Goal: Task Accomplishment & Management: Manage account settings

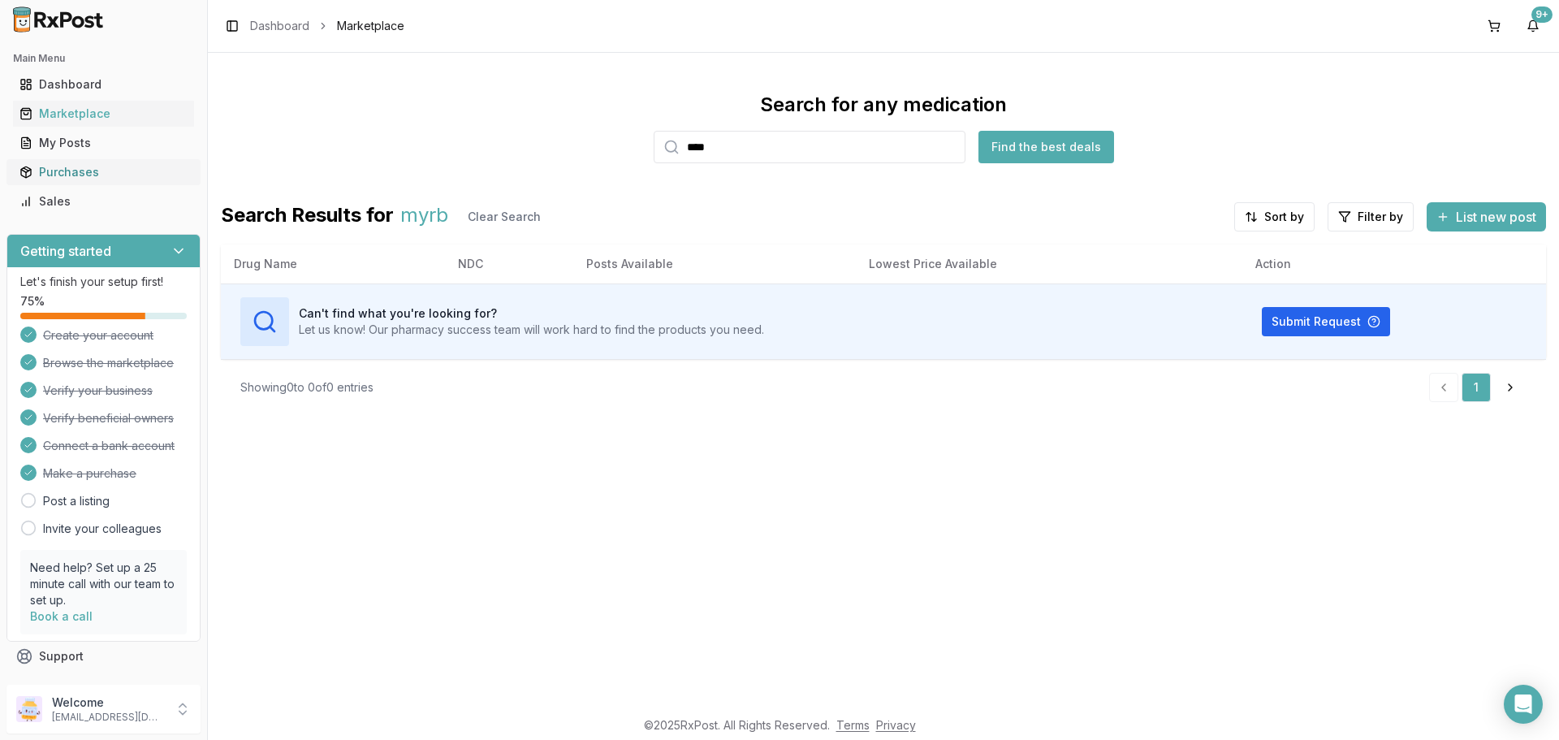
click at [76, 180] on div "Purchases" at bounding box center [103, 172] width 168 height 16
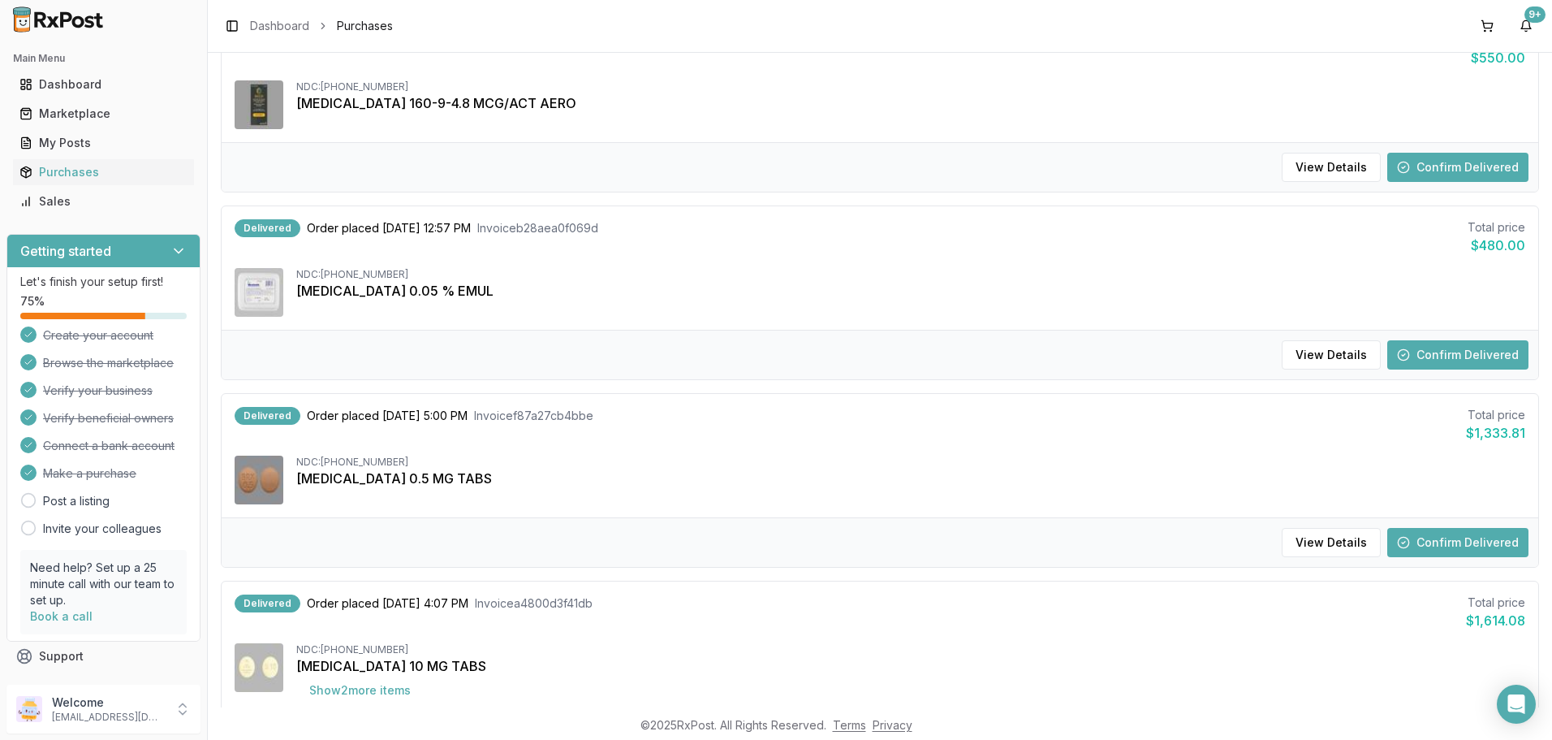
scroll to position [244, 0]
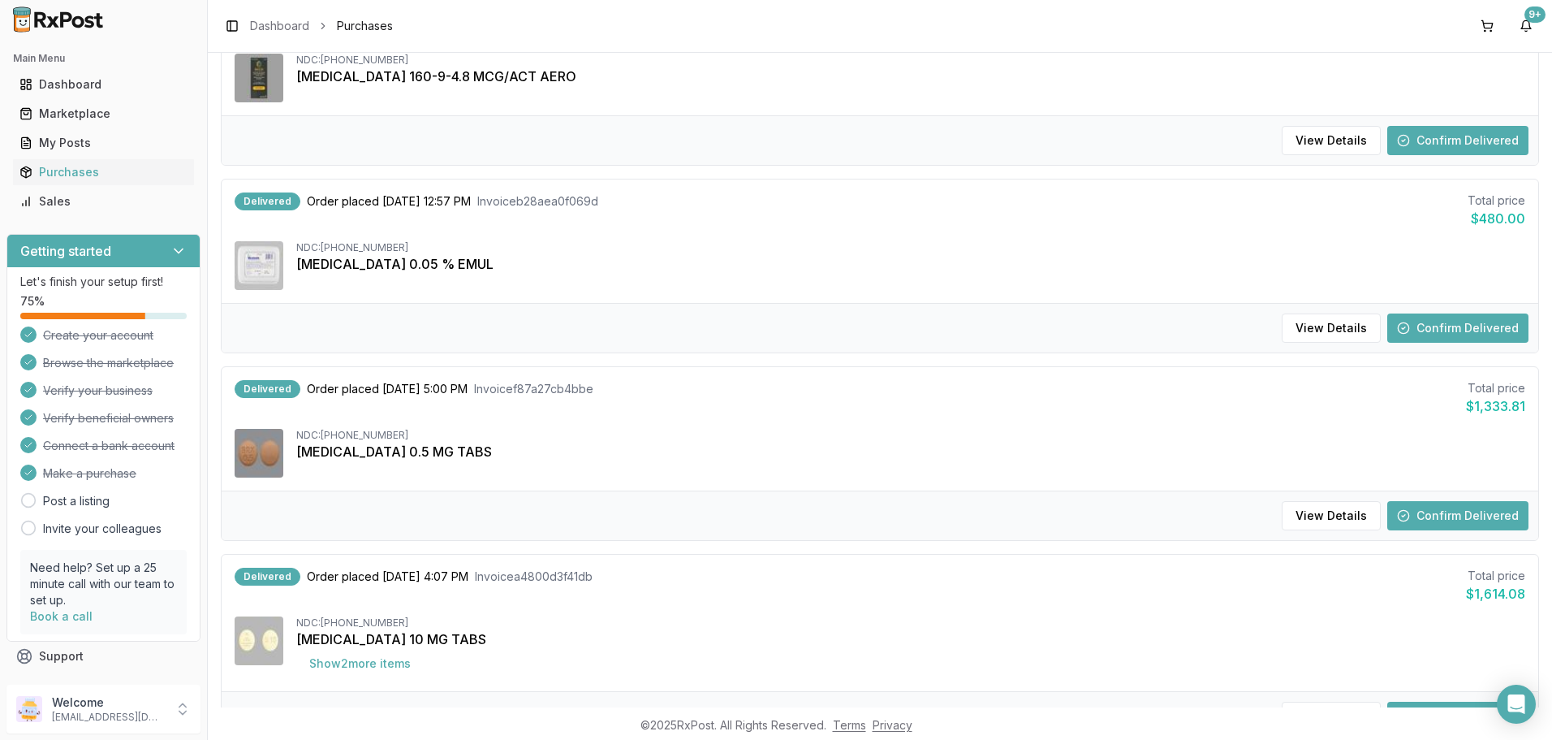
click at [1423, 343] on button "Confirm Delivered" at bounding box center [1457, 327] width 141 height 29
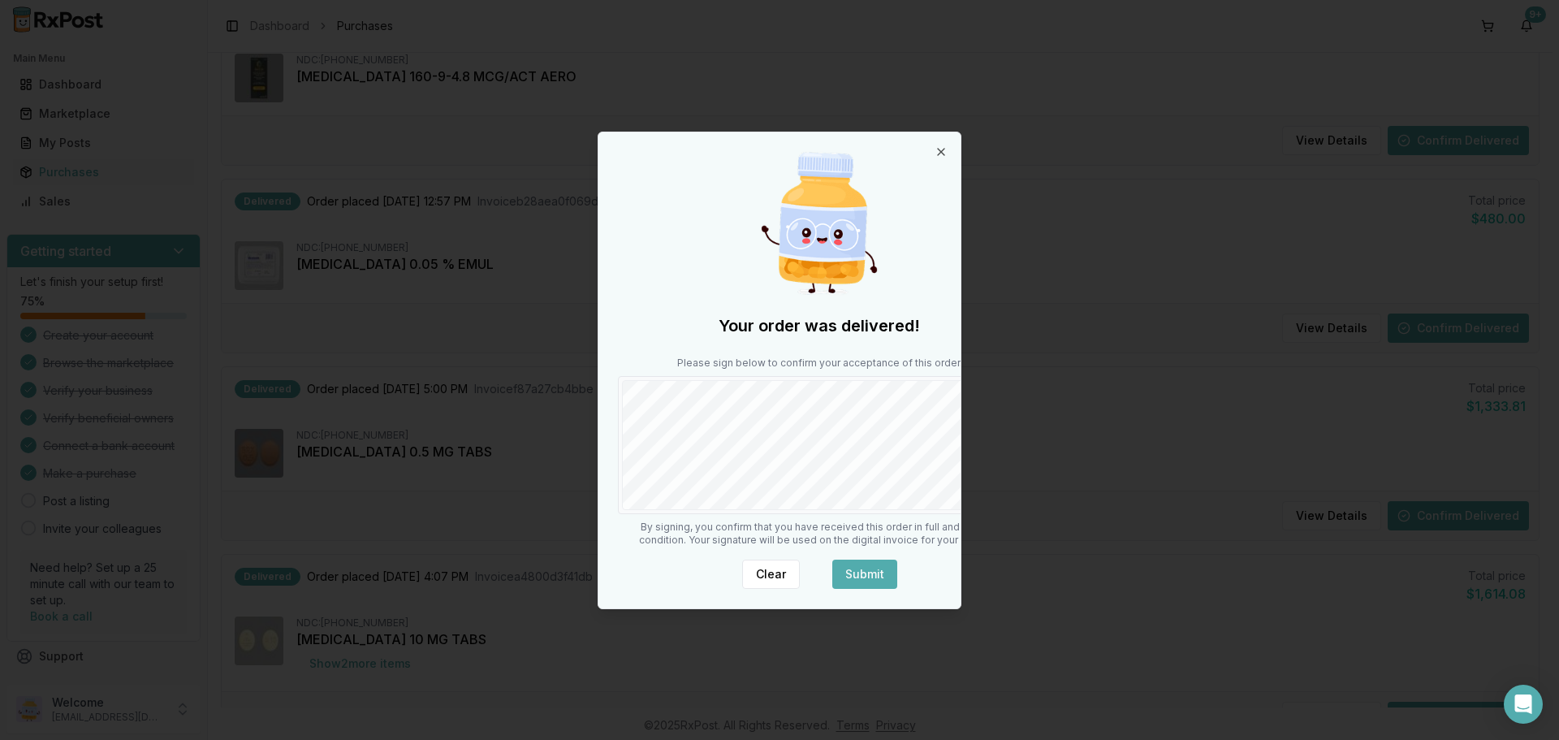
click at [832, 589] on button "Submit" at bounding box center [864, 573] width 65 height 29
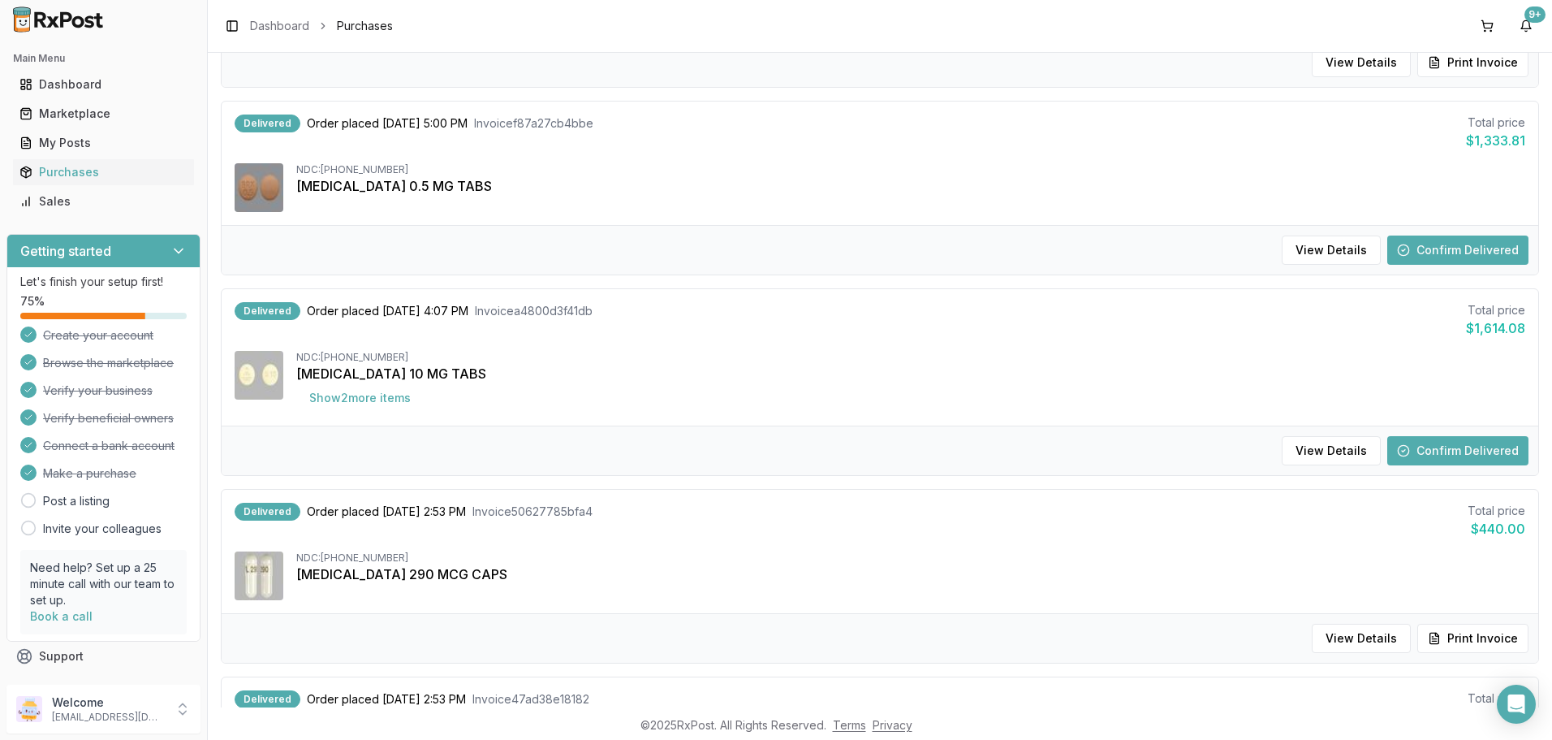
scroll to position [590, 0]
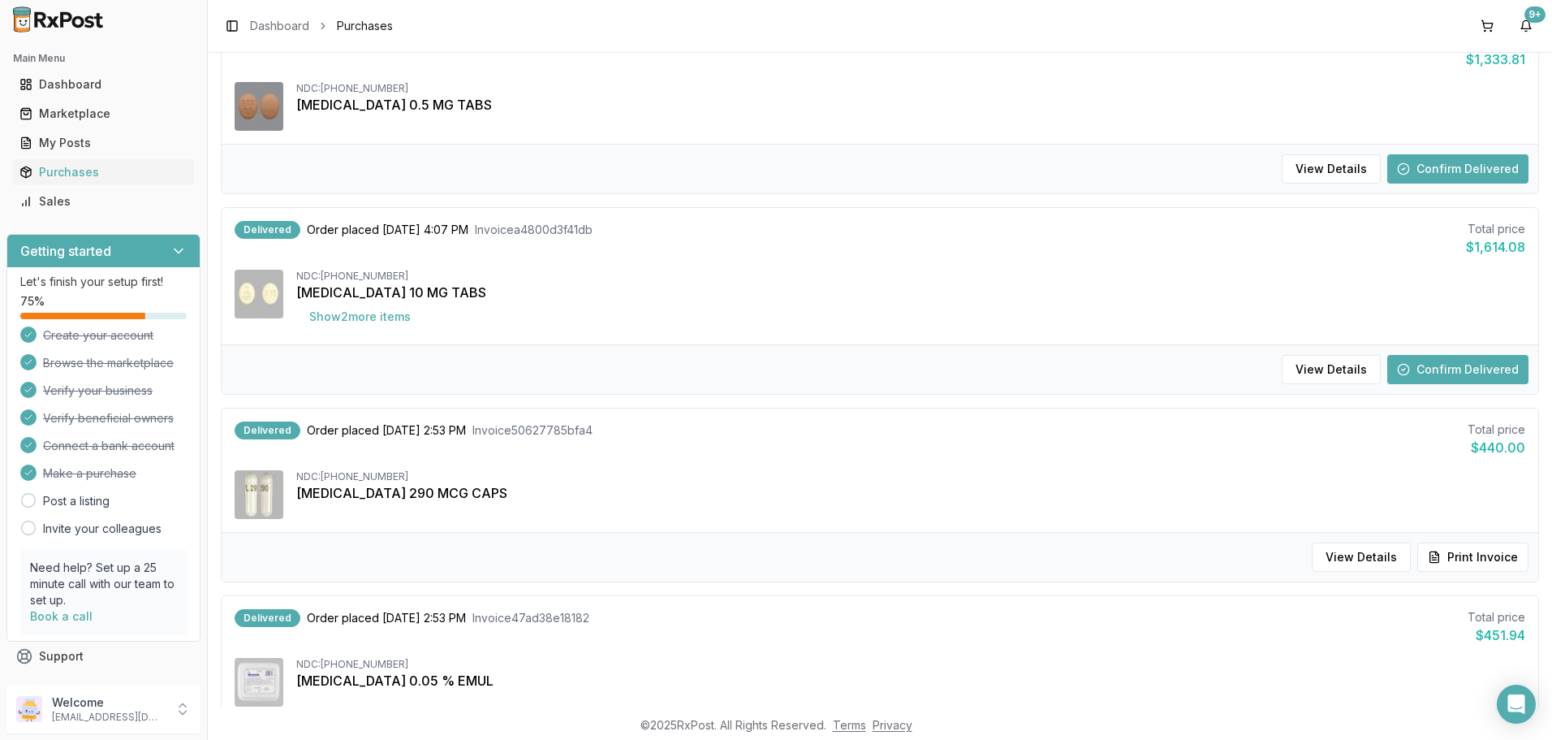
click at [1453, 183] on button "Confirm Delivered" at bounding box center [1457, 168] width 141 height 29
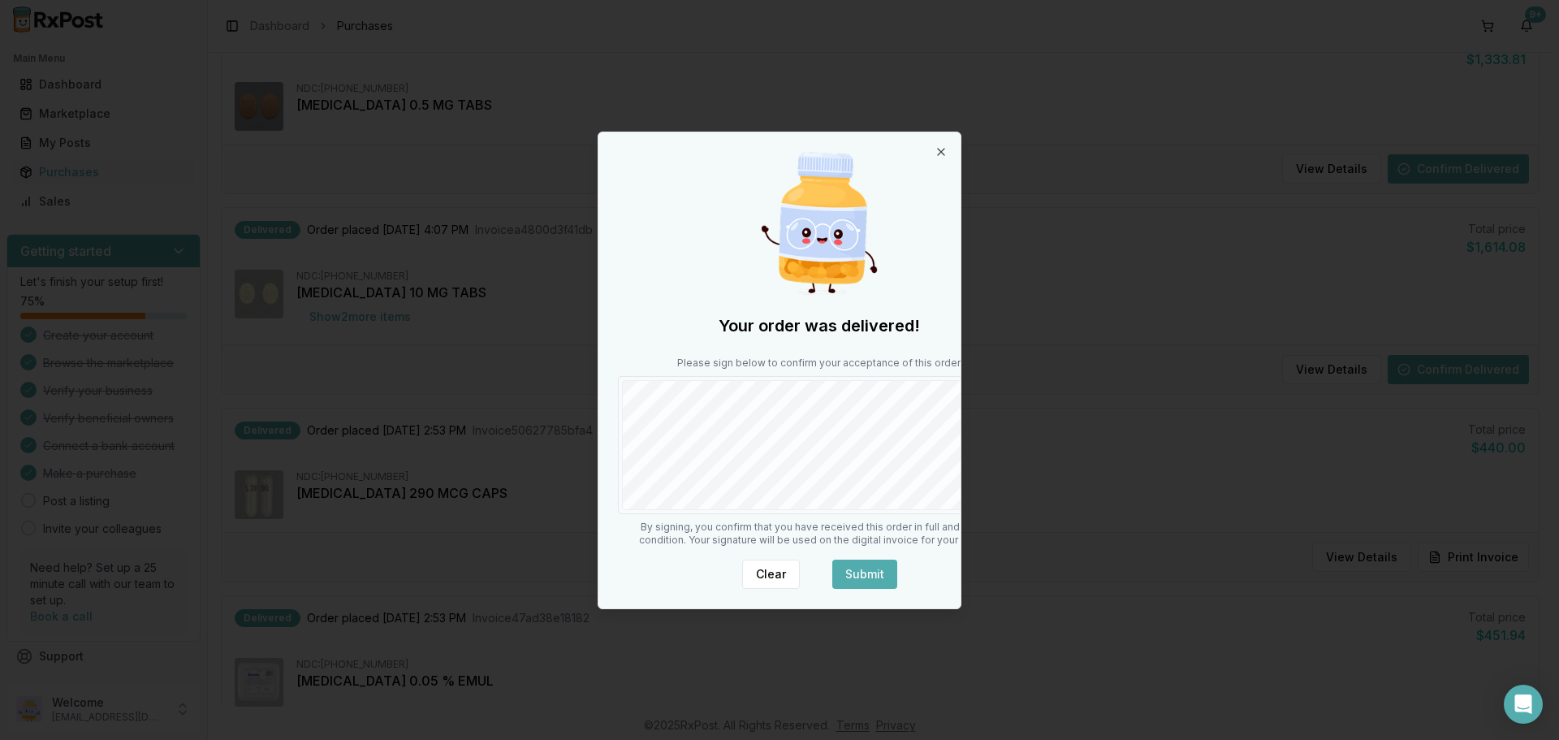
click at [832, 589] on button "Submit" at bounding box center [864, 573] width 65 height 29
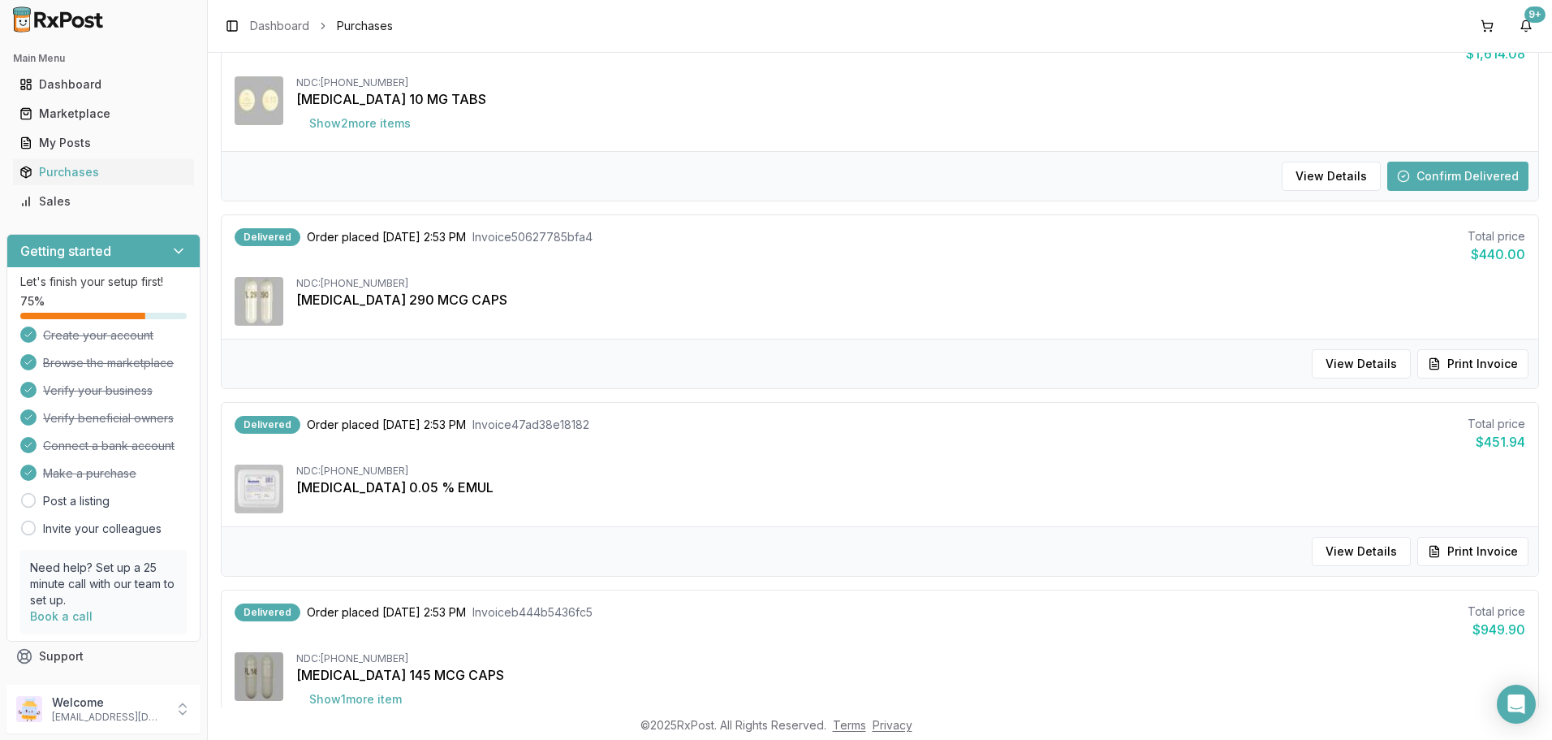
scroll to position [878, 0]
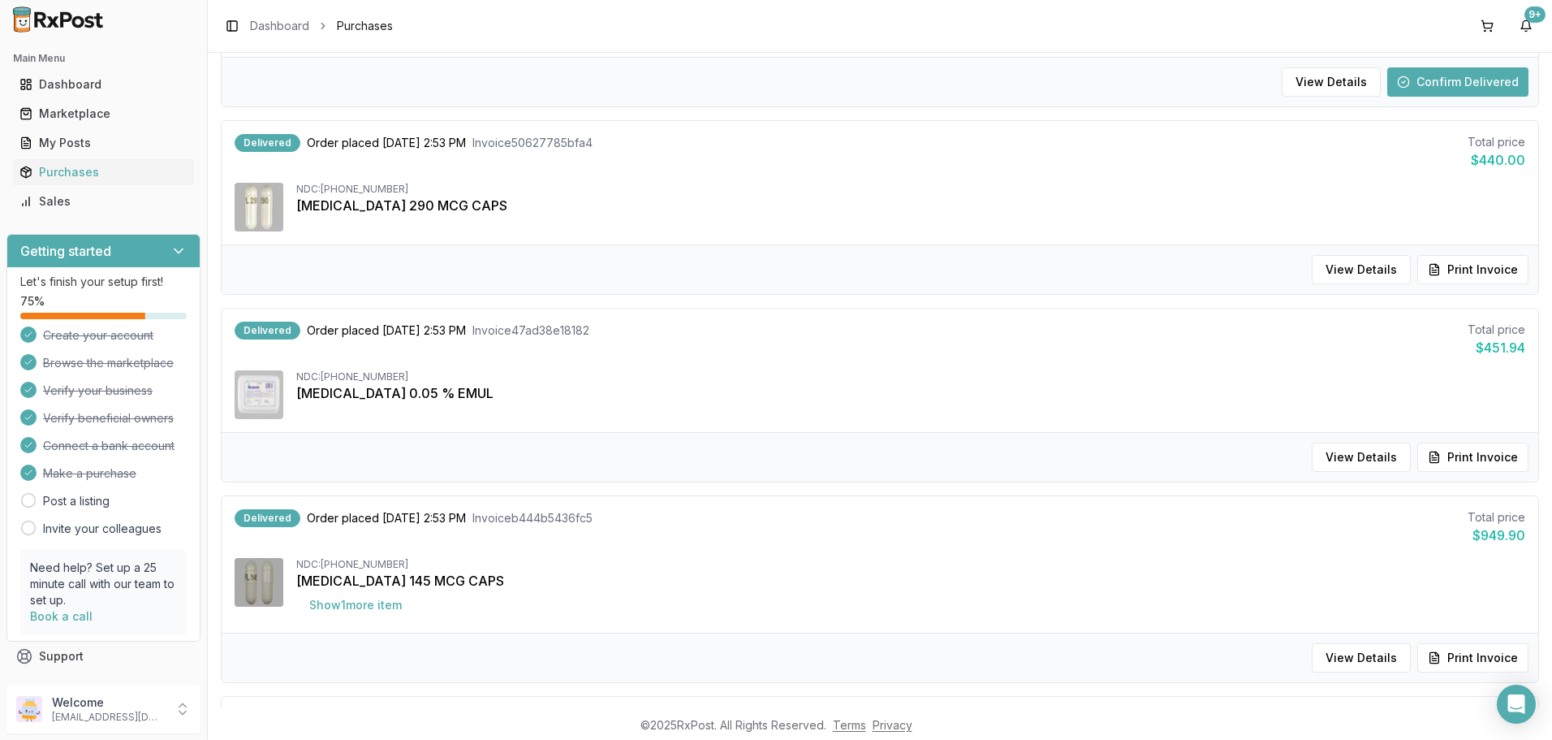
click at [1451, 97] on button "Confirm Delivered" at bounding box center [1457, 81] width 141 height 29
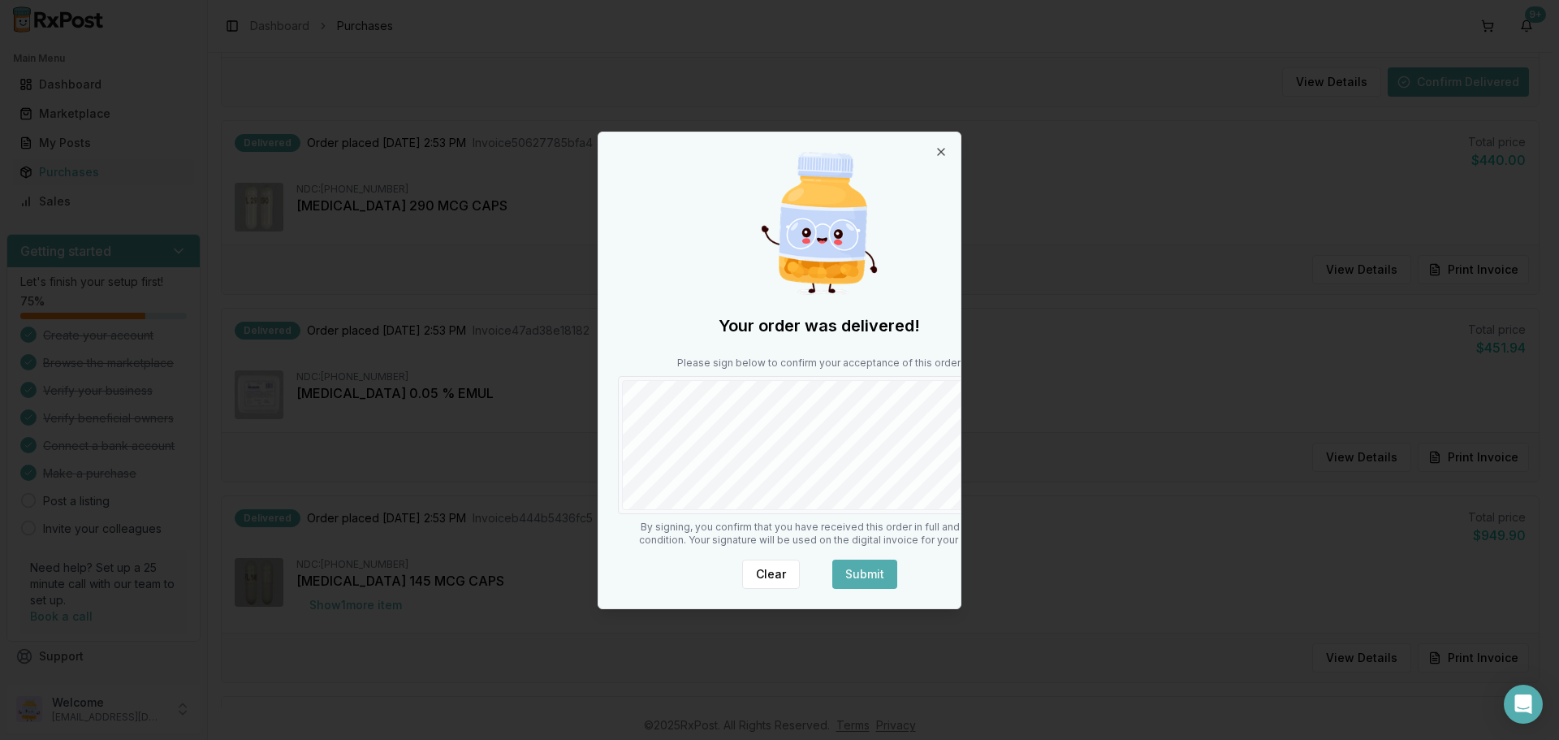
click at [839, 589] on button "Submit" at bounding box center [864, 573] width 65 height 29
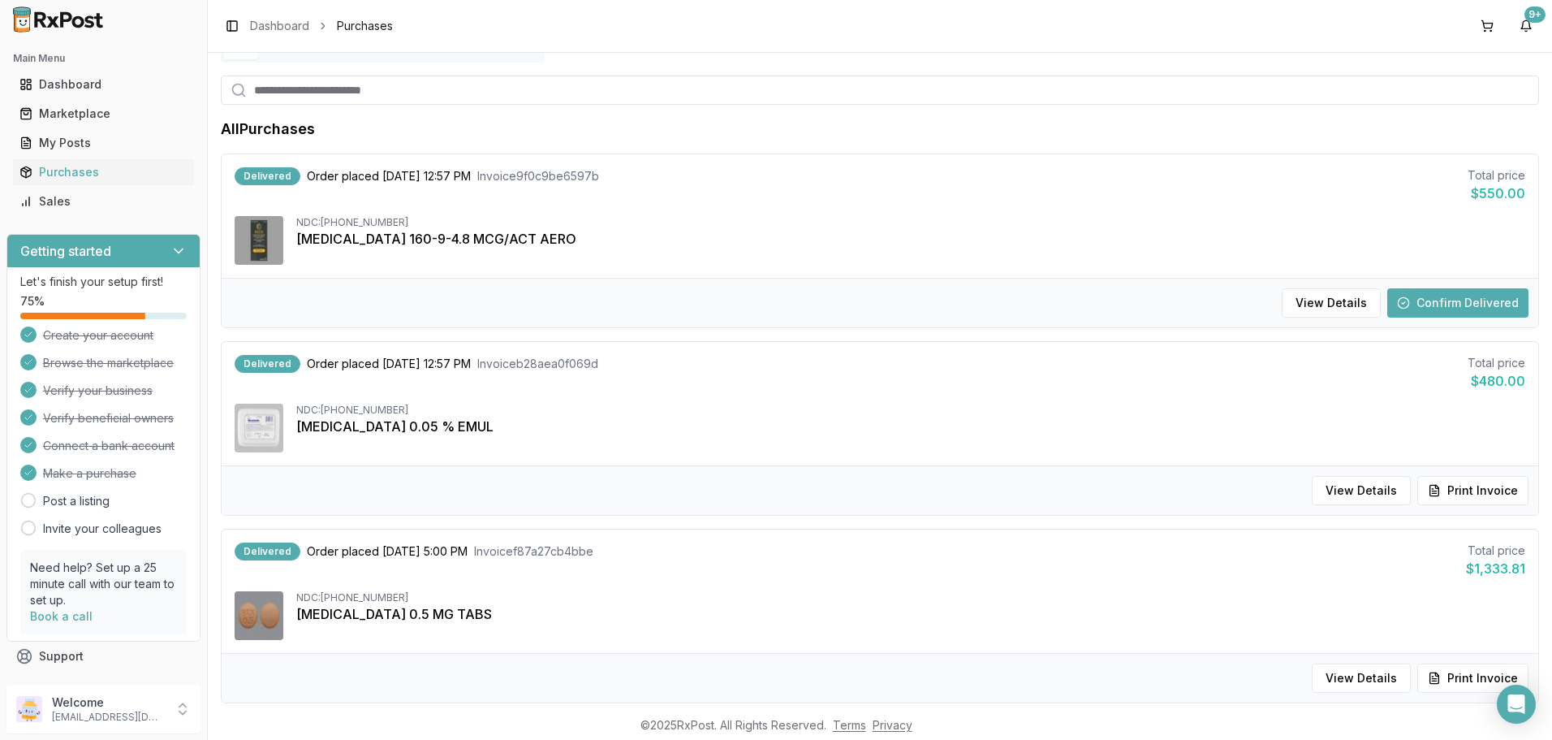
scroll to position [0, 0]
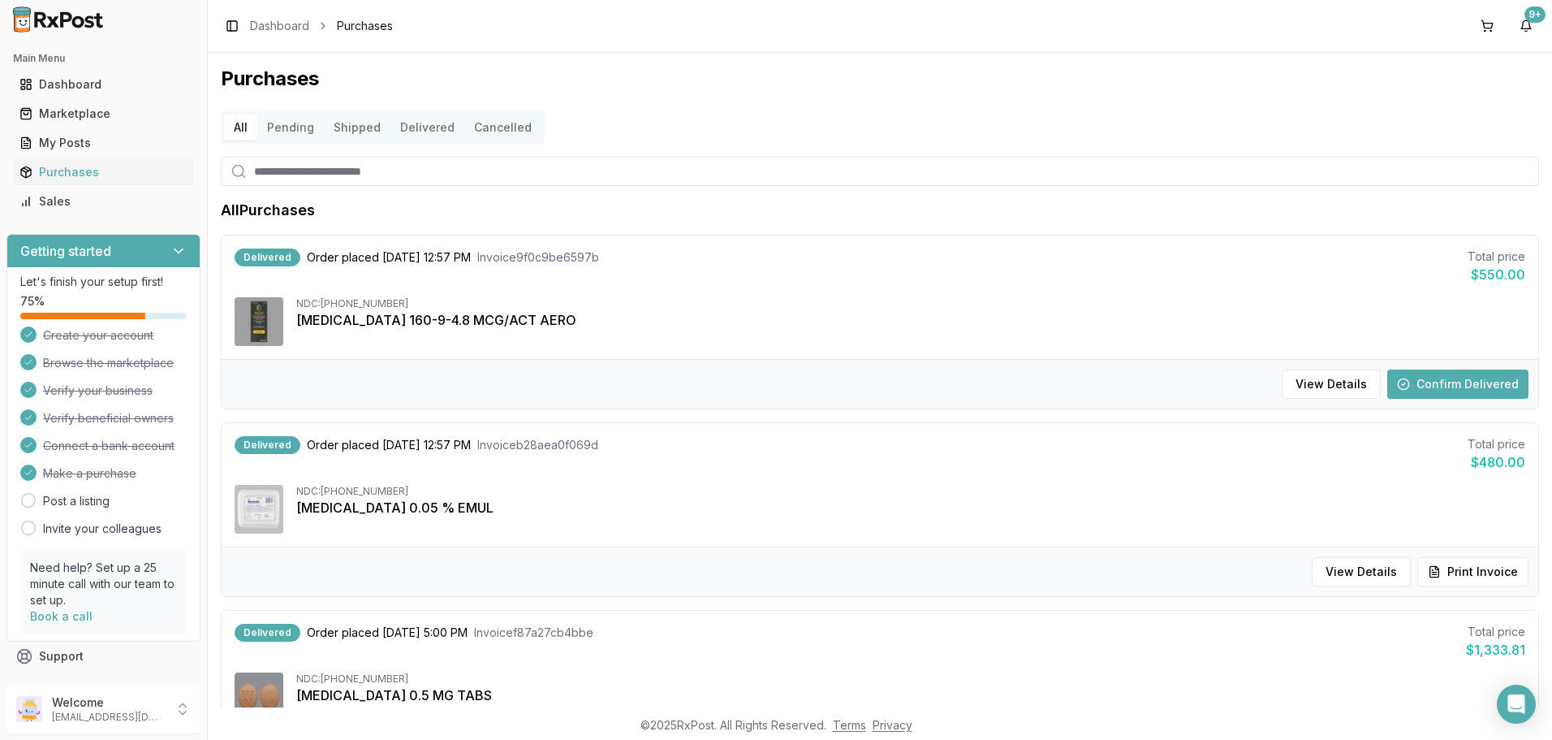
click at [1433, 399] on button "Confirm Delivered" at bounding box center [1457, 383] width 141 height 29
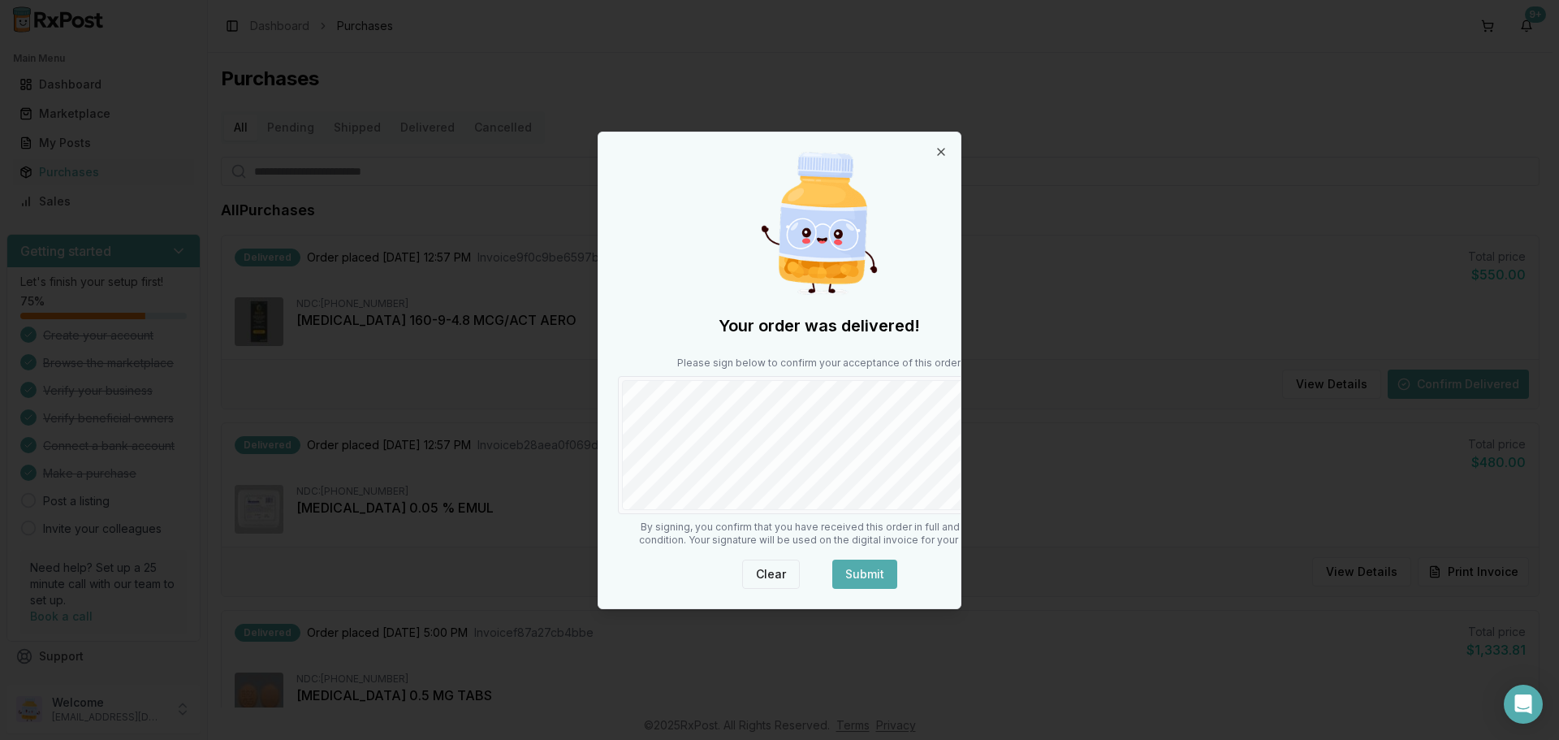
click at [742, 589] on button "Clear" at bounding box center [771, 573] width 58 height 29
click at [832, 589] on button "Submit" at bounding box center [864, 573] width 65 height 29
